Goal: Task Accomplishment & Management: Manage account settings

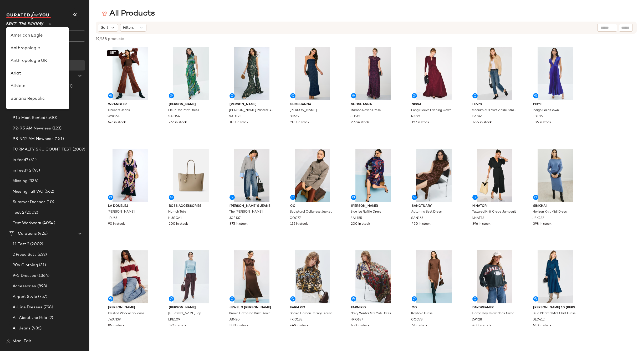
scroll to position [240, 0]
click at [34, 77] on div "Saks OFF 5TH" at bounding box center [37, 73] width 63 height 13
type input "**"
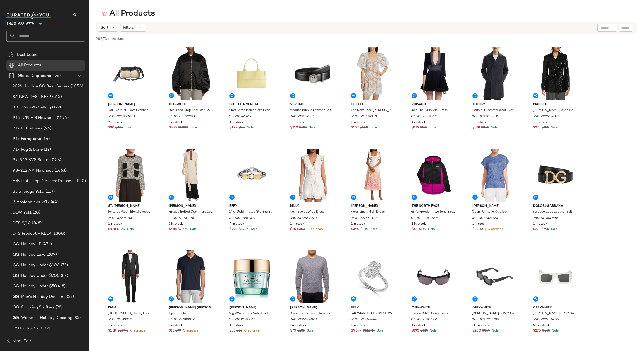
click at [35, 36] on input "text" at bounding box center [50, 36] width 69 height 11
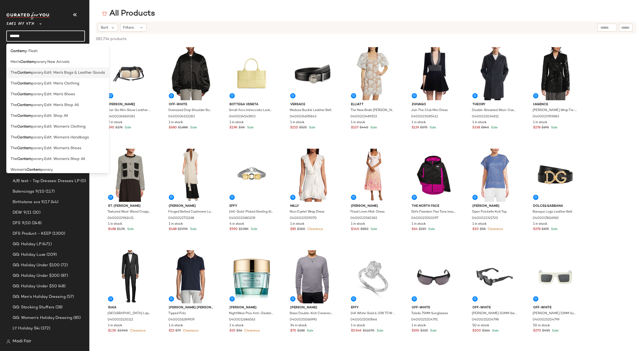
type input "******"
click at [53, 75] on span "porary Edit: Men's Bags & Leather Goods" at bounding box center [68, 73] width 73 height 6
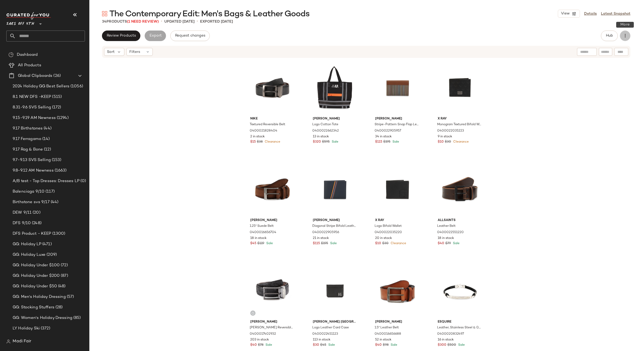
click at [625, 34] on icon "button" at bounding box center [625, 35] width 5 height 5
click at [590, 101] on span "Archive Curation" at bounding box center [601, 102] width 49 height 6
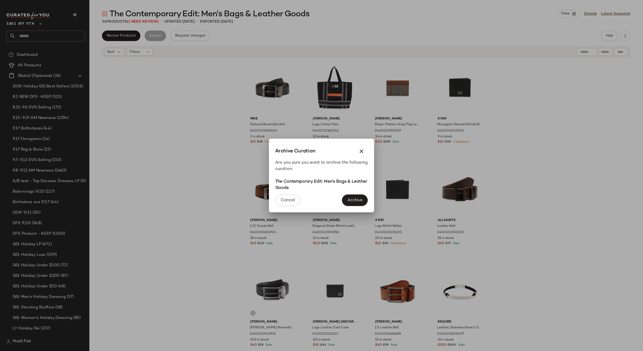
drag, startPoint x: 351, startPoint y: 197, endPoint x: 347, endPoint y: 194, distance: 4.8
click at [351, 197] on button "Archive" at bounding box center [355, 200] width 26 height 12
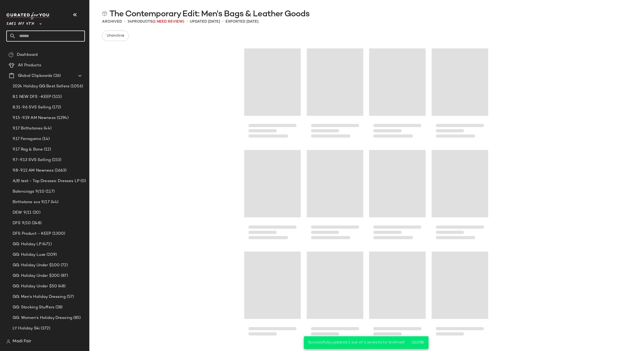
click at [49, 37] on input "text" at bounding box center [50, 36] width 69 height 11
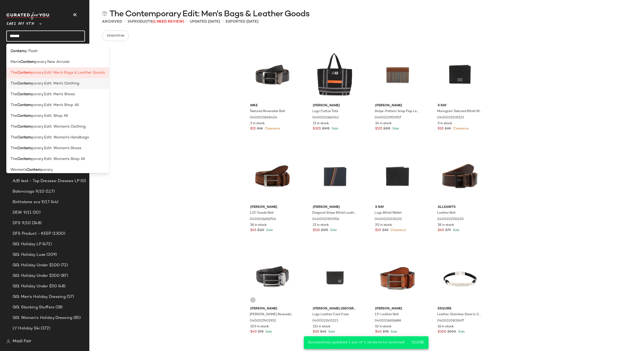
type input "******"
click at [60, 82] on span "porary Edit: Men's Clothing" at bounding box center [56, 84] width 48 height 6
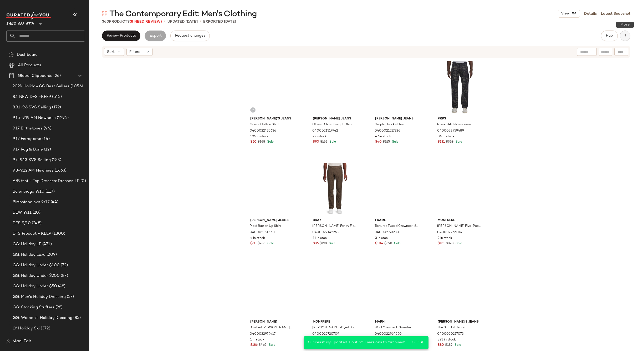
click at [624, 36] on icon "button" at bounding box center [625, 35] width 5 height 5
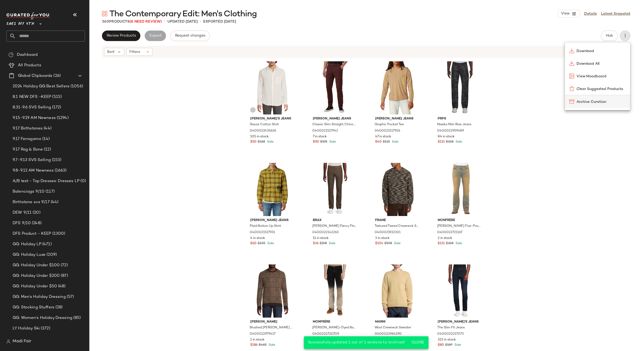
click at [583, 102] on span "Archive Curation" at bounding box center [601, 102] width 49 height 6
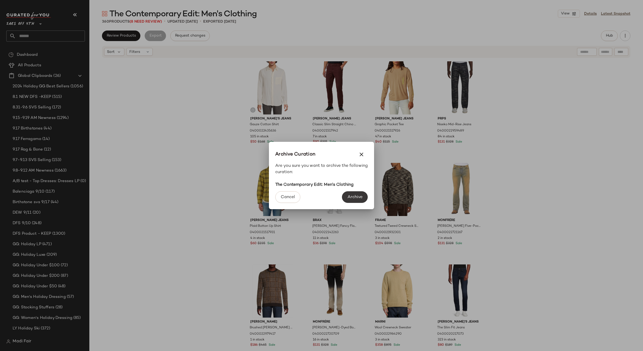
click at [359, 198] on span "Archive" at bounding box center [354, 197] width 15 height 5
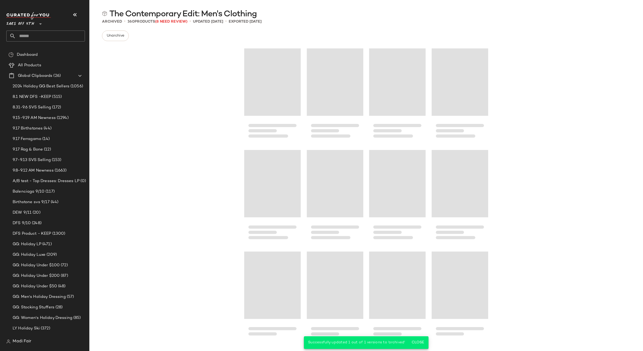
click at [34, 37] on input "text" at bounding box center [50, 36] width 69 height 11
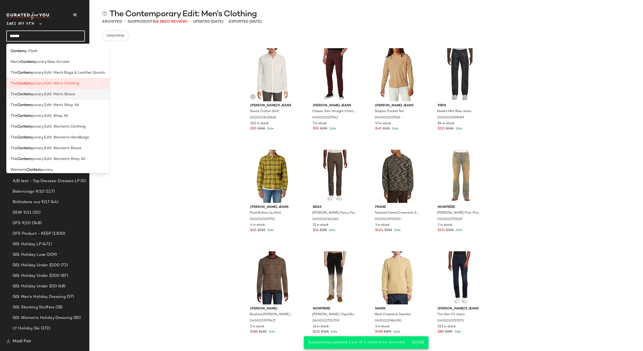
type input "******"
click at [53, 93] on span "porary Edit: Men's Shoes" at bounding box center [53, 95] width 43 height 6
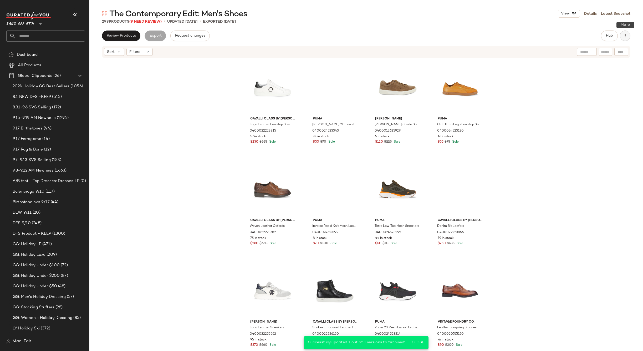
click at [627, 36] on icon "button" at bounding box center [625, 35] width 5 height 5
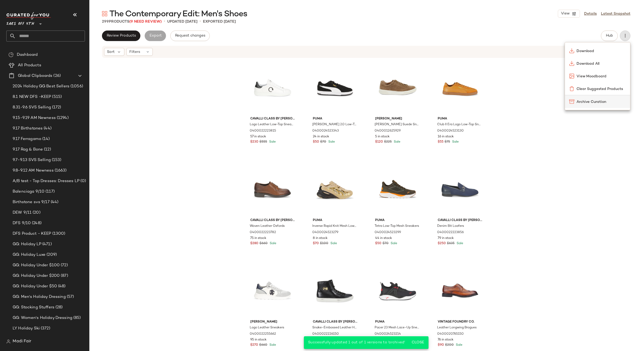
click at [585, 104] on span "Archive Curation" at bounding box center [601, 102] width 49 height 6
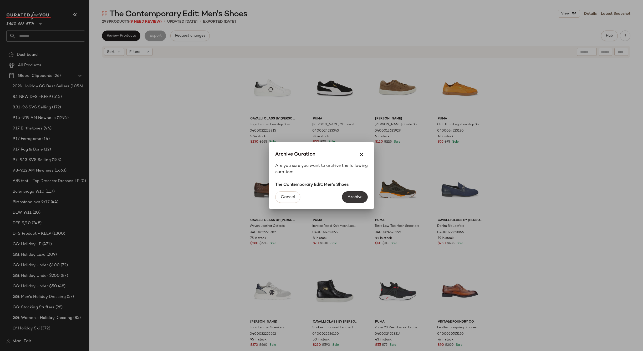
click at [356, 196] on span "Archive" at bounding box center [354, 197] width 15 height 5
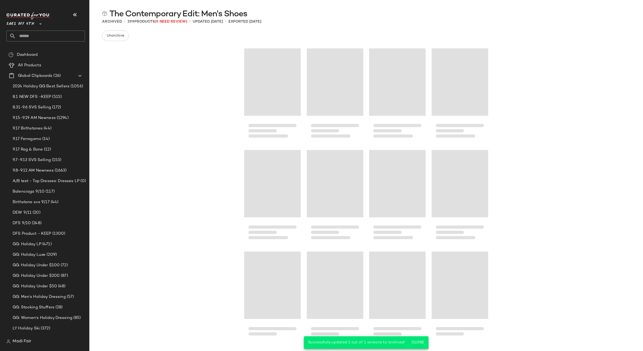
click at [44, 38] on input "text" at bounding box center [50, 36] width 69 height 11
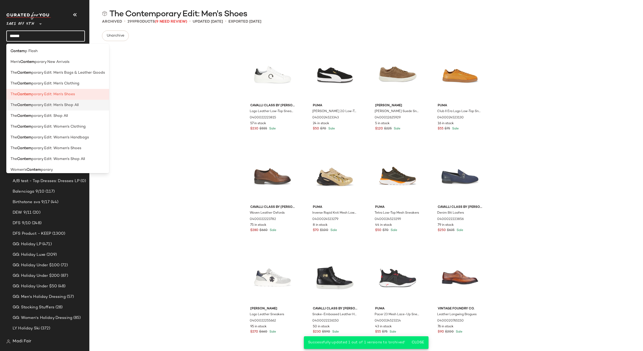
type input "******"
click at [77, 104] on span "porary Edit: Men's Shop All" at bounding box center [55, 105] width 47 height 6
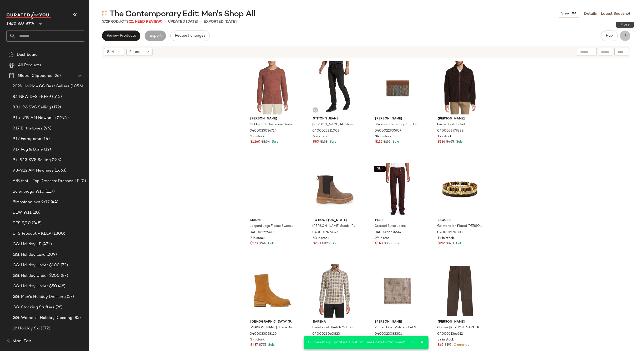
click at [626, 36] on icon "button" at bounding box center [625, 35] width 5 height 5
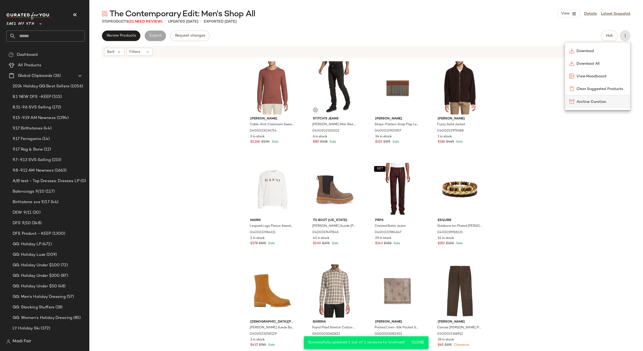
click at [581, 101] on span "Archive Curation" at bounding box center [601, 102] width 49 height 6
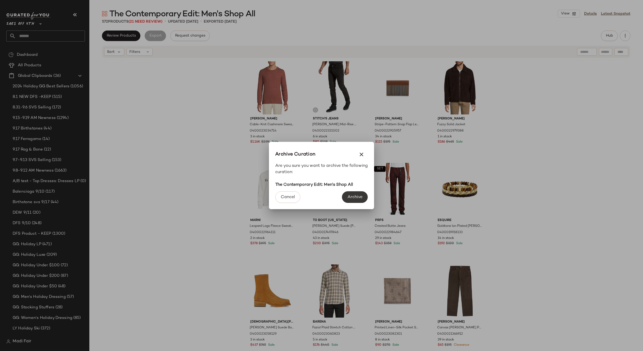
click at [359, 196] on span "Archive" at bounding box center [354, 197] width 15 height 5
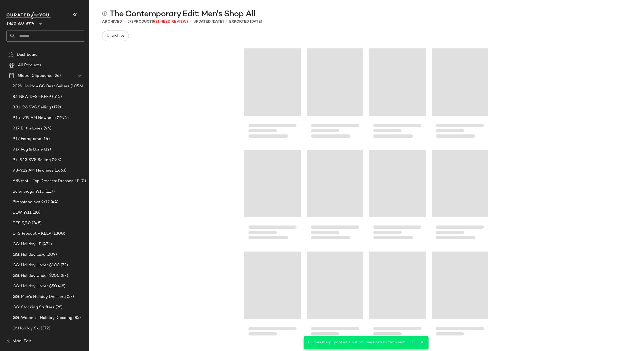
click at [27, 34] on input "text" at bounding box center [50, 36] width 69 height 11
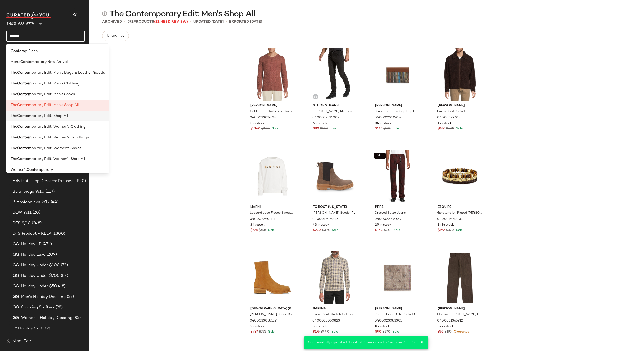
type input "******"
click at [61, 114] on span "porary Edit: Shop All" at bounding box center [50, 116] width 36 height 6
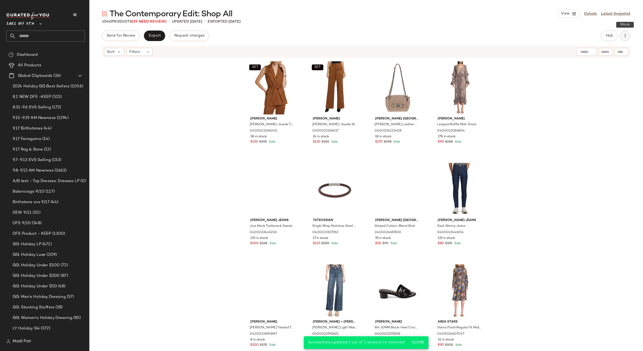
click at [624, 34] on icon "button" at bounding box center [625, 35] width 5 height 5
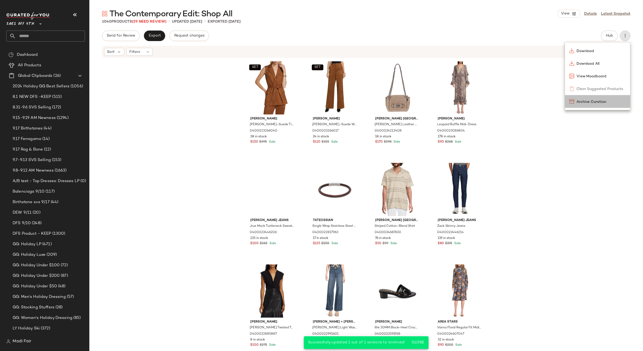
click at [588, 100] on span "Archive Curation" at bounding box center [601, 102] width 49 height 6
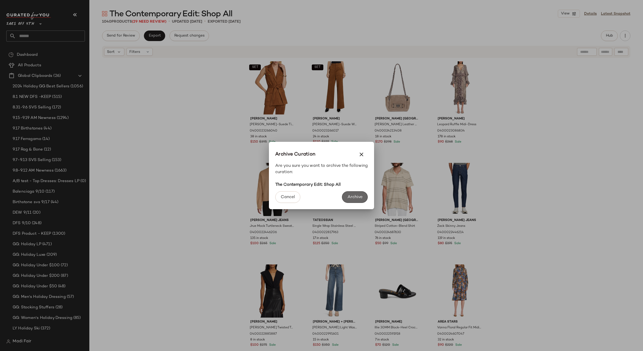
click at [360, 195] on span "Archive" at bounding box center [354, 197] width 15 height 5
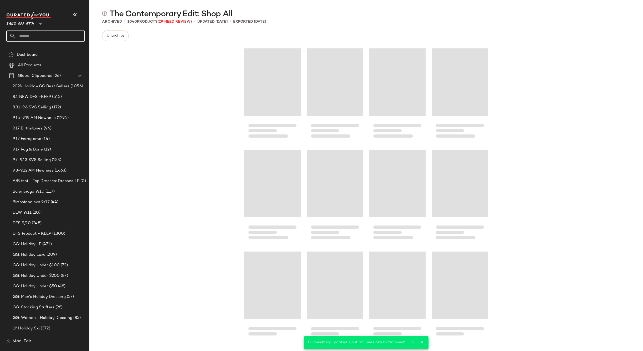
click at [37, 34] on input "text" at bounding box center [50, 36] width 69 height 11
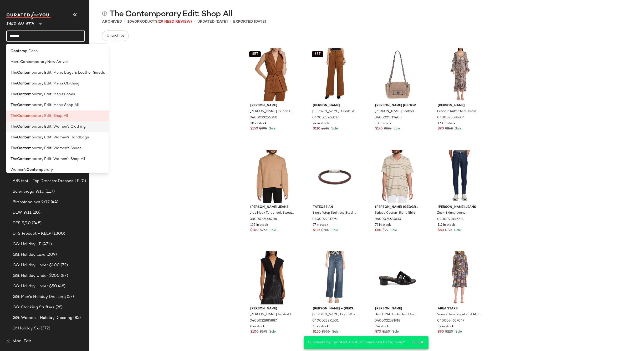
type input "******"
click at [58, 129] on span "porary Edit: Women's Clothing" at bounding box center [59, 127] width 54 height 6
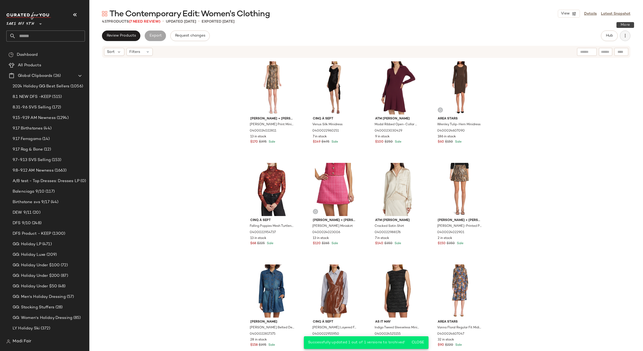
click at [625, 36] on icon "button" at bounding box center [625, 35] width 5 height 5
click at [592, 99] on div "Archive Curation" at bounding box center [597, 102] width 57 height 6
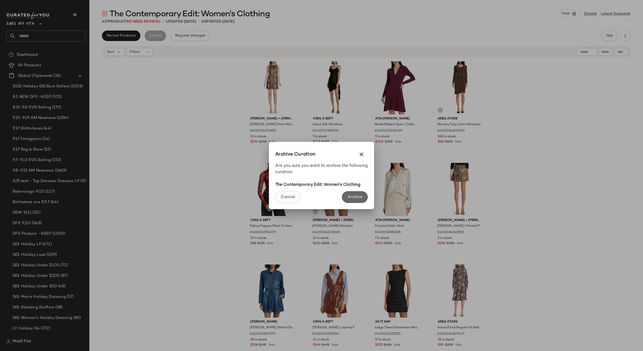
click at [357, 195] on span "Archive" at bounding box center [354, 197] width 15 height 5
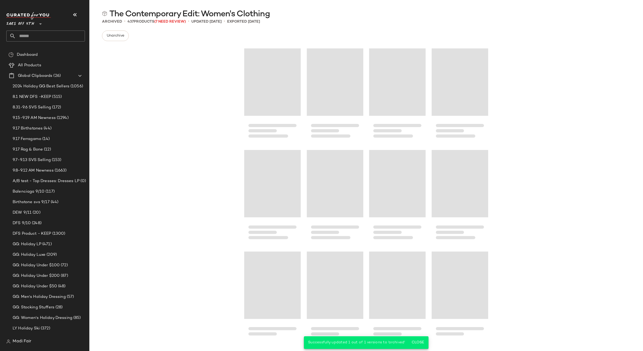
click at [58, 38] on input "text" at bounding box center [50, 36] width 69 height 11
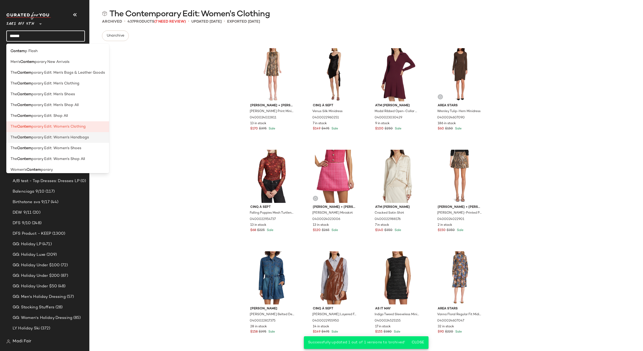
type input "******"
click at [66, 137] on span "porary Edit: Women's Handbags" at bounding box center [60, 138] width 57 height 6
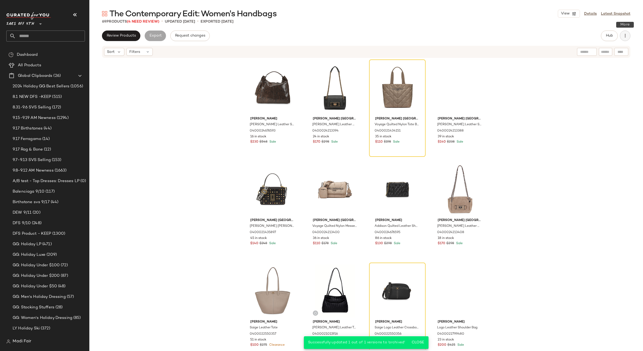
click at [624, 36] on icon "button" at bounding box center [625, 35] width 5 height 5
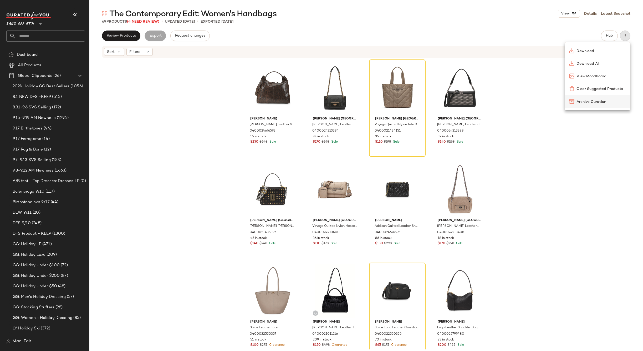
click at [575, 103] on div "Archive Curation" at bounding box center [597, 102] width 57 height 6
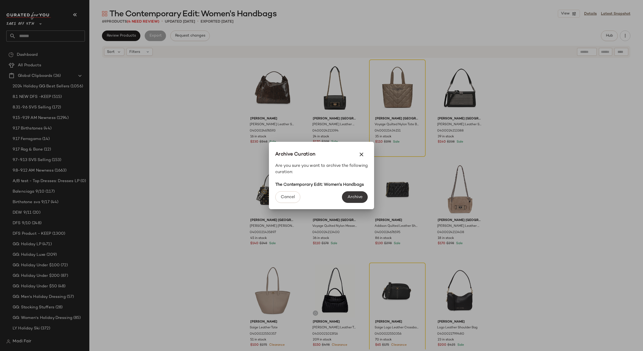
click at [350, 195] on span "Archive" at bounding box center [354, 197] width 15 height 5
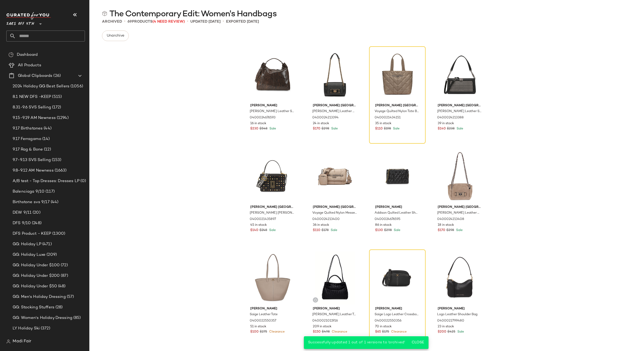
click at [50, 31] on input "text" at bounding box center [50, 36] width 69 height 11
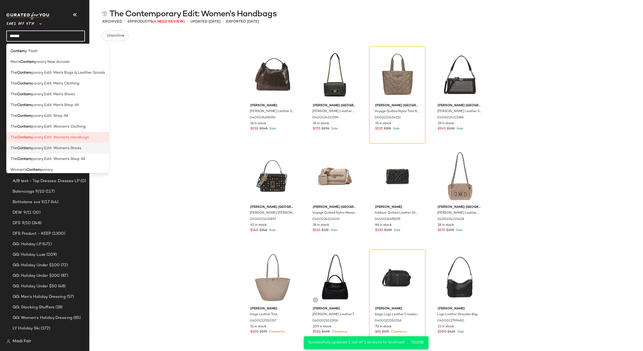
type input "******"
click at [71, 147] on span "porary Edit: Women's Shoes" at bounding box center [57, 148] width 50 height 6
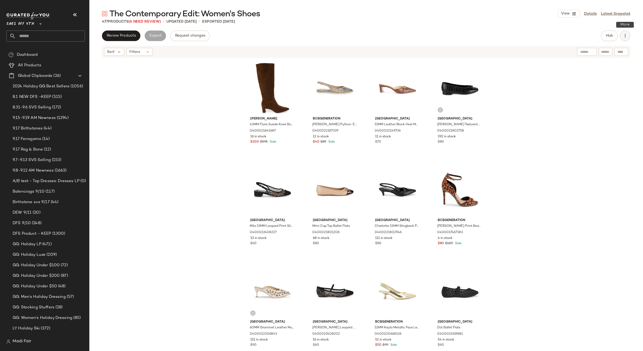
click at [625, 34] on icon "button" at bounding box center [625, 35] width 5 height 5
click at [599, 102] on span "Archive Curation" at bounding box center [601, 102] width 49 height 6
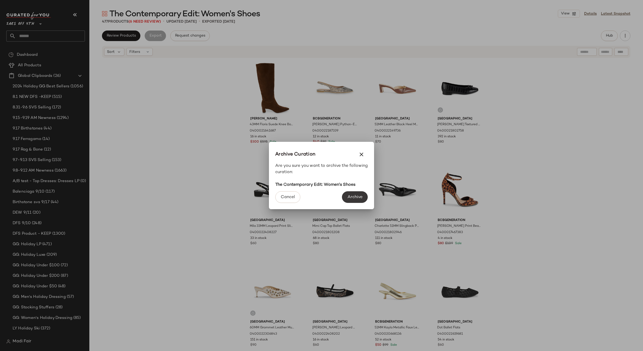
click at [364, 194] on button "Archive" at bounding box center [355, 197] width 26 height 12
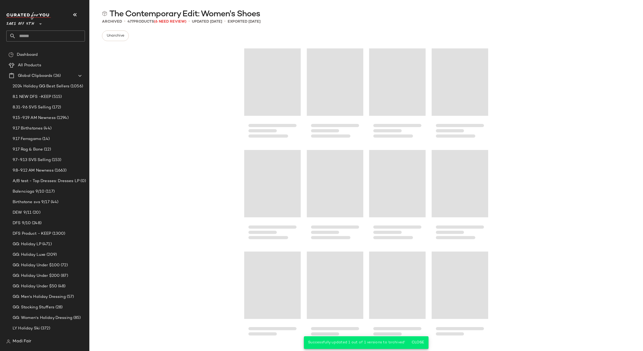
click at [53, 35] on input "text" at bounding box center [50, 36] width 69 height 11
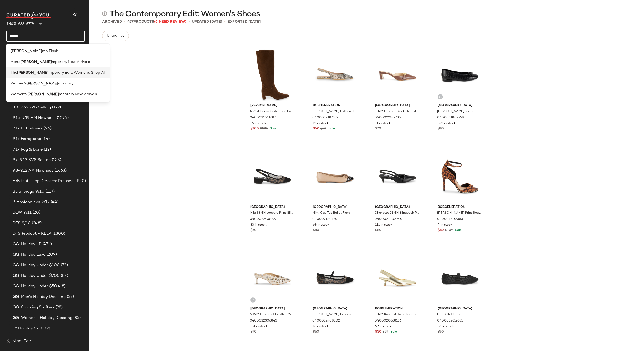
type input "*****"
click at [50, 72] on span "mporary Edit: Women's Shop All" at bounding box center [77, 73] width 57 height 6
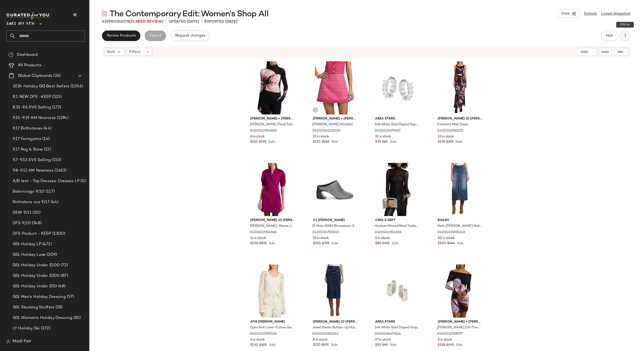
click at [625, 37] on icon "button" at bounding box center [625, 35] width 5 height 5
click at [590, 102] on span "Archive Curation" at bounding box center [601, 102] width 49 height 6
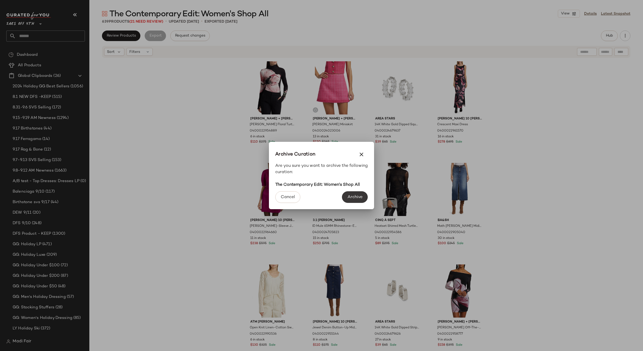
click at [355, 197] on span "Archive" at bounding box center [354, 197] width 15 height 5
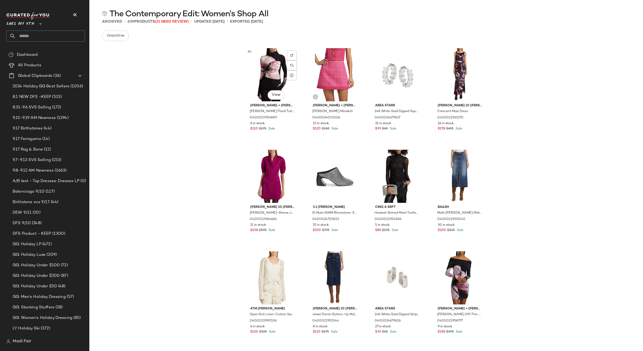
click at [220, 66] on div "#1 View [PERSON_NAME] + [PERSON_NAME] Floral Turtleneck Top 0400022954889 6 in …" at bounding box center [366, 190] width 554 height 291
click at [49, 37] on input "text" at bounding box center [50, 36] width 69 height 11
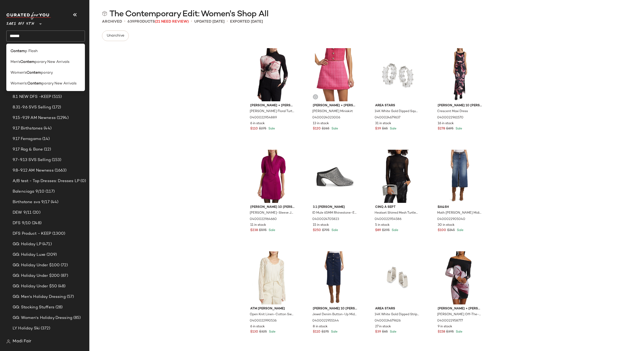
click at [130, 81] on div "[PERSON_NAME] + [PERSON_NAME] Floral Turtleneck Top 0400022954889 6 in stock $1…" at bounding box center [366, 190] width 554 height 291
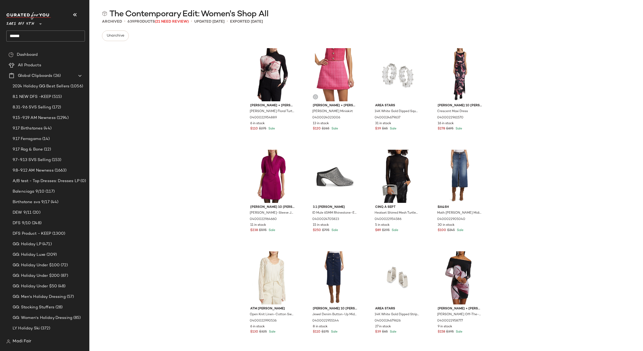
click at [28, 36] on input "******" at bounding box center [45, 36] width 79 height 11
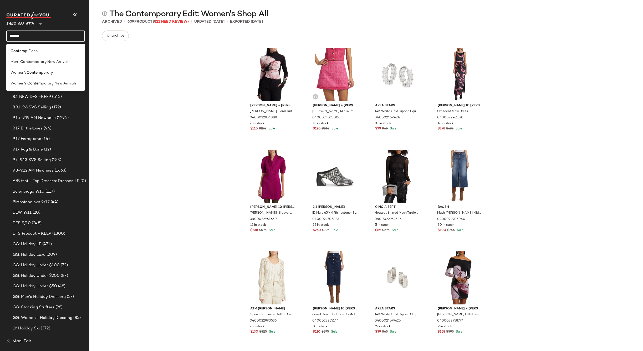
drag, startPoint x: 28, startPoint y: 37, endPoint x: -4, endPoint y: 37, distance: 32.3
click at [0, 37] on html "Saks OFF 5TH ** ****** Dashboard All Products Global Clipboards (26) 2024 Holid…" at bounding box center [321, 175] width 643 height 351
type input "*****"
click at [31, 58] on div "SEO: Gradu ation Dresses" at bounding box center [45, 62] width 79 height 11
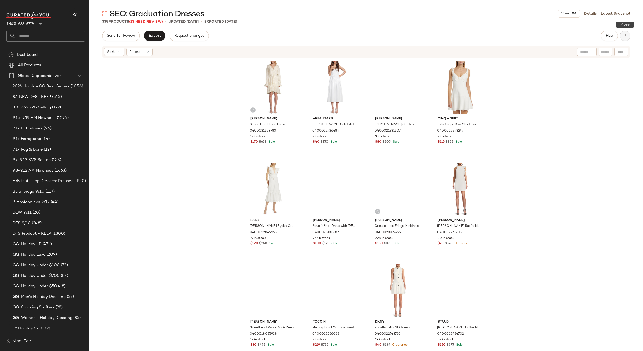
click at [627, 34] on icon "button" at bounding box center [625, 35] width 5 height 5
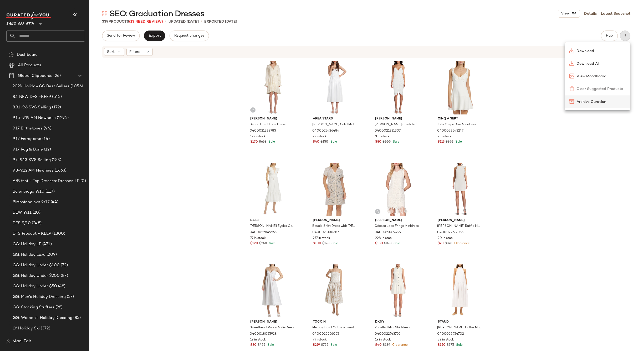
click at [589, 102] on span "Archive Curation" at bounding box center [601, 102] width 49 height 6
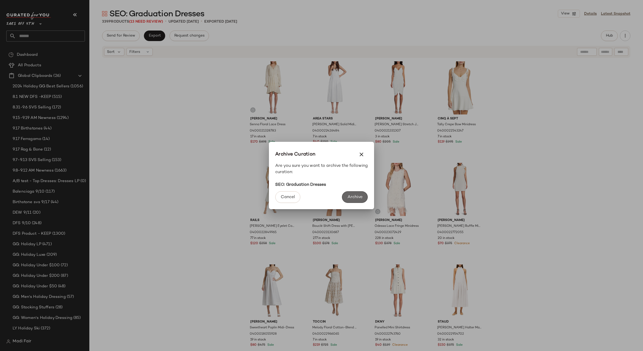
click at [357, 194] on button "Archive" at bounding box center [355, 197] width 26 height 12
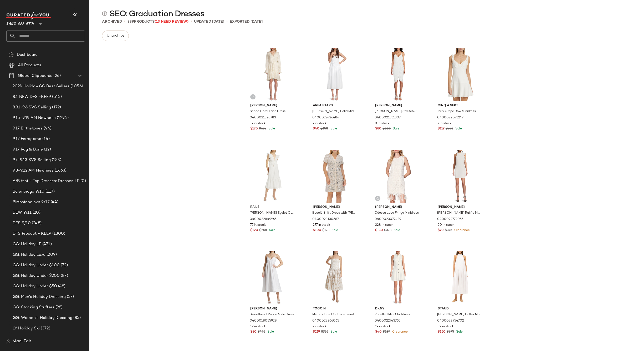
click at [34, 33] on input "text" at bounding box center [50, 36] width 69 height 11
type input "****"
click at [33, 51] on span "Women's Trend Shop:" at bounding box center [30, 51] width 38 height 6
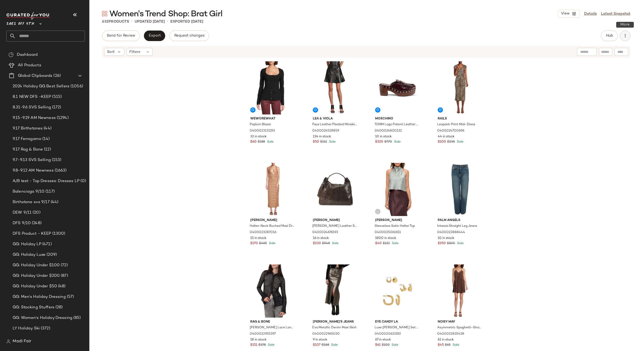
click at [627, 33] on icon "button" at bounding box center [625, 35] width 5 height 5
click at [594, 98] on div "Archive Curation" at bounding box center [597, 101] width 65 height 13
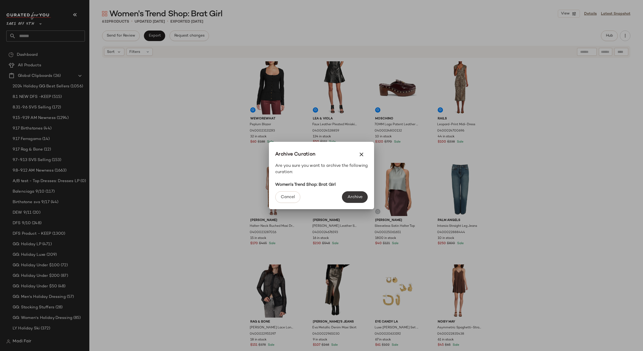
click at [352, 196] on span "Archive" at bounding box center [354, 197] width 15 height 5
